Goal: Use online tool/utility: Utilize a website feature to perform a specific function

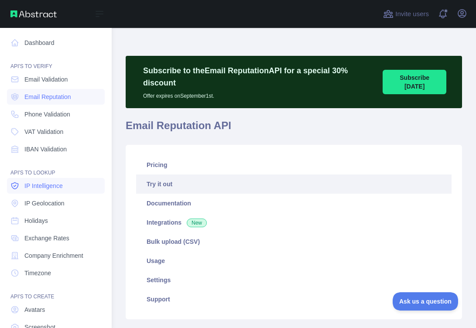
click at [56, 188] on span "IP Intelligence" at bounding box center [43, 185] width 38 height 9
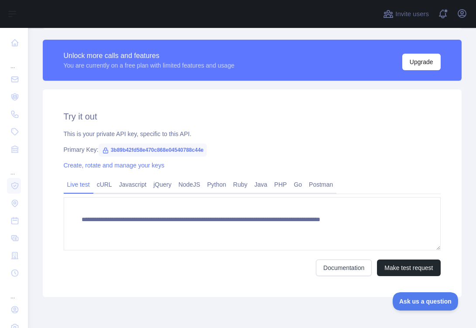
scroll to position [292, 0]
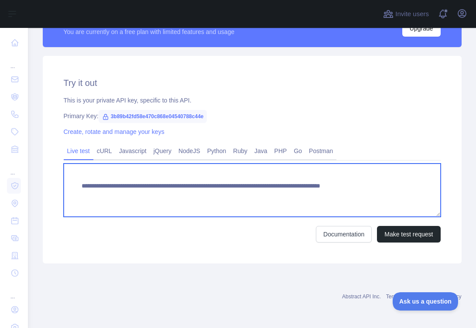
drag, startPoint x: 382, startPoint y: 185, endPoint x: 439, endPoint y: 185, distance: 57.6
click at [439, 185] on textarea "**********" at bounding box center [252, 190] width 377 height 53
paste textarea
type textarea "**********"
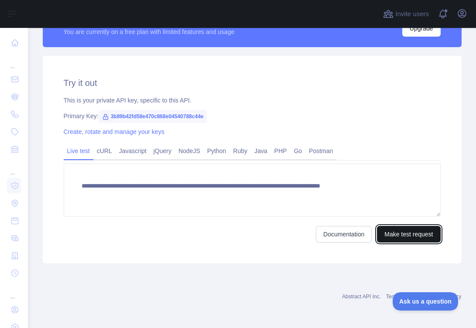
click at [387, 236] on button "Make test request" at bounding box center [408, 234] width 63 height 17
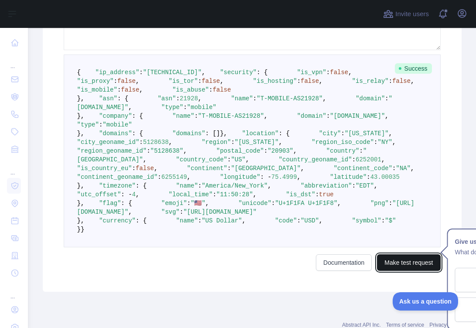
scroll to position [460, 0]
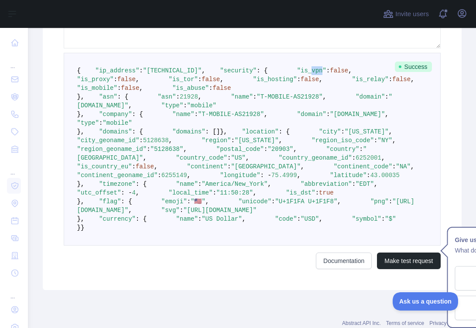
drag, startPoint x: 121, startPoint y: 98, endPoint x: 133, endPoint y: 99, distance: 11.4
click at [297, 74] on span ""is_vpn"" at bounding box center [311, 70] width 29 height 7
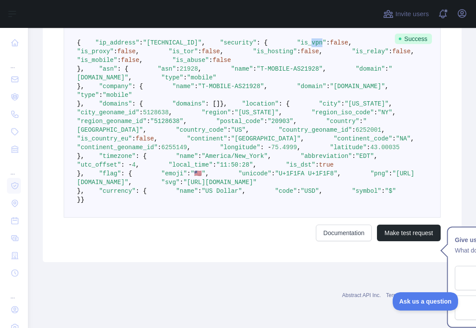
scroll to position [611, 0]
drag, startPoint x: 139, startPoint y: 146, endPoint x: 170, endPoint y: 146, distance: 31.0
click at [344, 107] on span ""[US_STATE]"" at bounding box center [366, 103] width 44 height 7
